Goal: Information Seeking & Learning: Learn about a topic

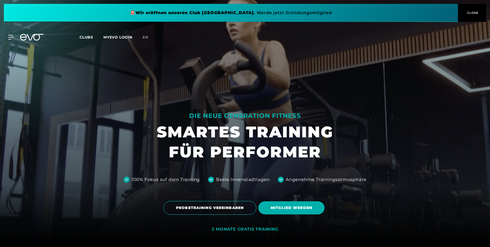
click at [90, 37] on span "Clubs" at bounding box center [87, 37] width 14 height 5
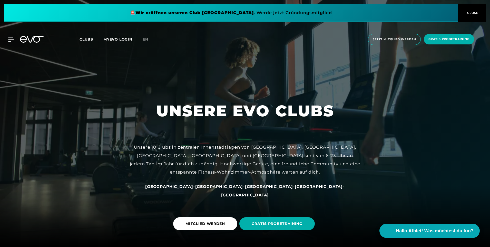
click at [295, 189] on span "[GEOGRAPHIC_DATA]" at bounding box center [319, 186] width 48 height 5
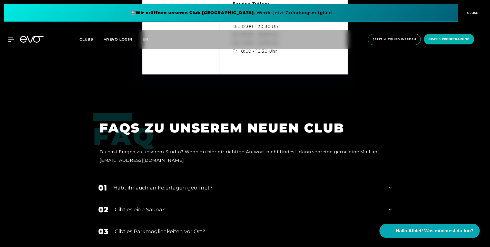
scroll to position [1591, 0]
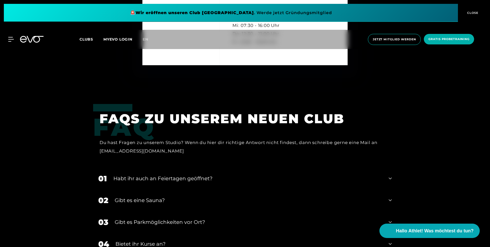
click at [389, 175] on icon at bounding box center [390, 178] width 3 height 6
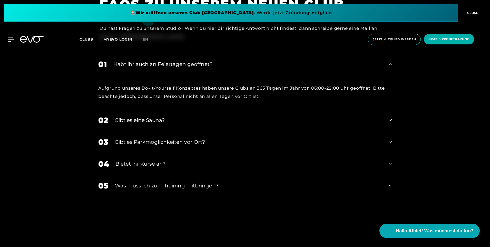
scroll to position [1719, 0]
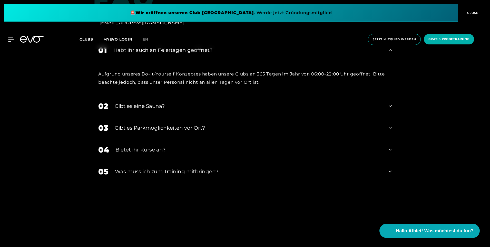
click at [388, 97] on div "02 Gibt es eine Sauna?" at bounding box center [245, 106] width 304 height 22
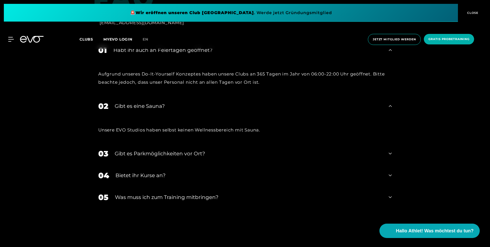
click at [391, 150] on icon at bounding box center [390, 153] width 3 height 6
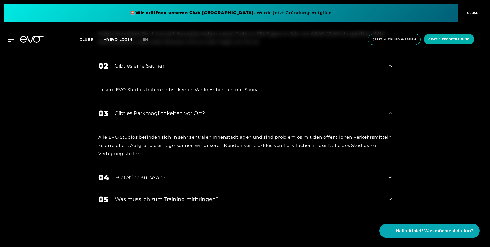
scroll to position [1796, 0]
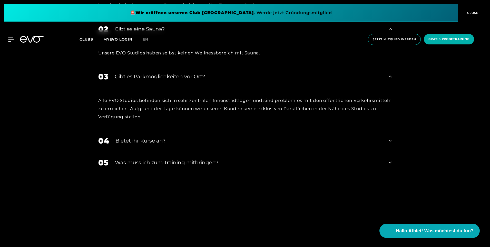
click at [389, 138] on icon at bounding box center [390, 141] width 3 height 6
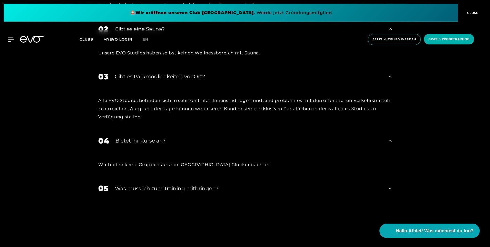
click at [391, 185] on icon at bounding box center [390, 188] width 3 height 6
